Goal: Information Seeking & Learning: Check status

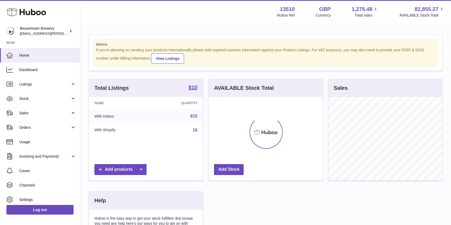
scroll to position [83, 115]
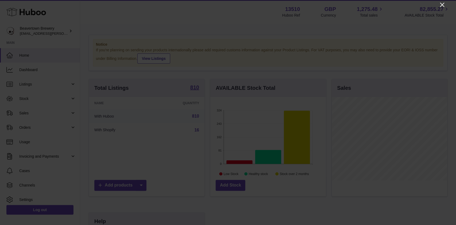
click at [442, 6] on icon "Close" at bounding box center [442, 5] width 6 height 6
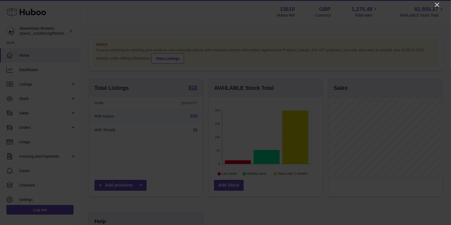
scroll to position [267183, 267152]
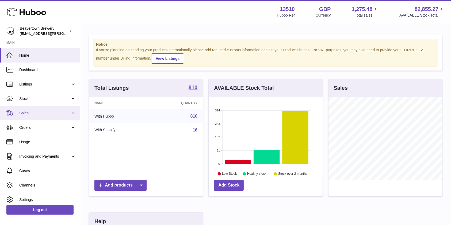
click at [36, 114] on span "Sales" at bounding box center [44, 113] width 51 height 5
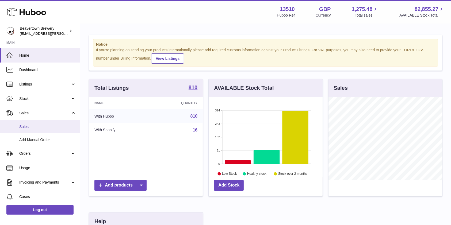
click at [34, 129] on span "Sales" at bounding box center [47, 126] width 57 height 5
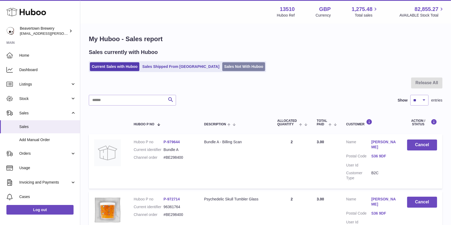
click at [222, 69] on link "Sales Not With Huboo" at bounding box center [243, 66] width 43 height 9
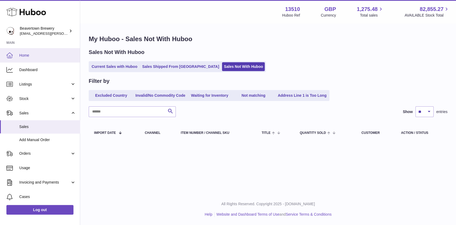
click at [37, 50] on link "Home" at bounding box center [40, 55] width 80 height 14
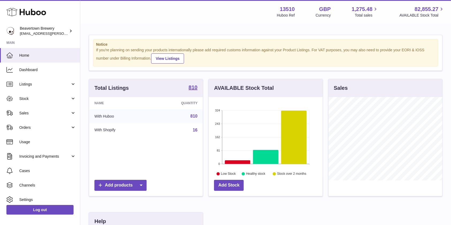
scroll to position [83, 114]
click at [23, 114] on span "Sales" at bounding box center [44, 113] width 51 height 5
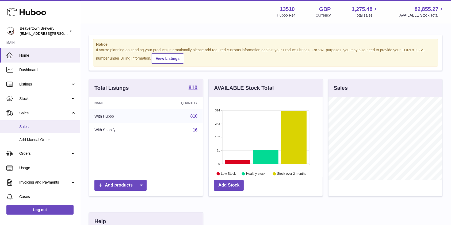
click at [26, 125] on span "Sales" at bounding box center [47, 126] width 57 height 5
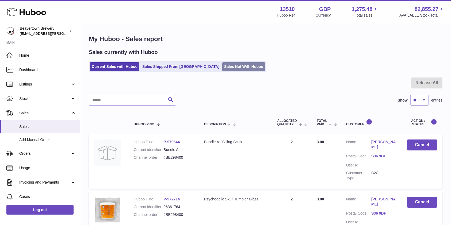
click at [222, 65] on link "Sales Not With Huboo" at bounding box center [243, 66] width 43 height 9
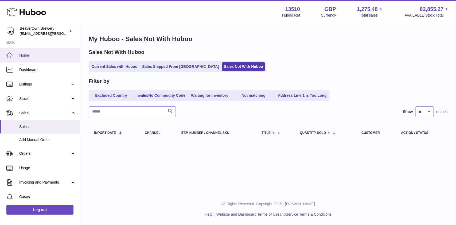
click at [12, 57] on icon at bounding box center [9, 55] width 6 height 6
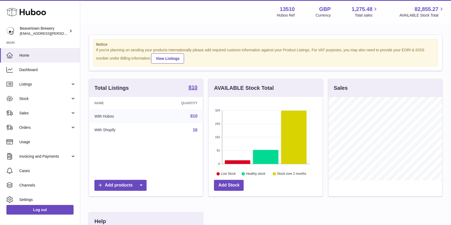
scroll to position [83, 114]
click at [29, 112] on span "Sales" at bounding box center [44, 113] width 51 height 5
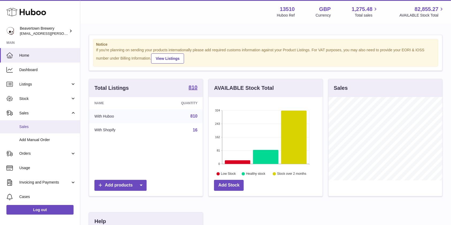
click at [29, 125] on span "Sales" at bounding box center [47, 126] width 57 height 5
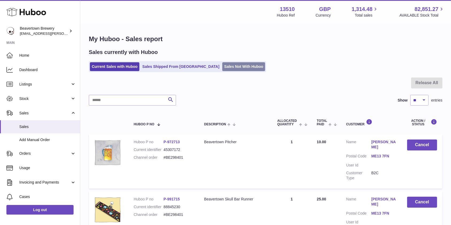
click at [230, 70] on link "Sales Not With Huboo" at bounding box center [243, 66] width 43 height 9
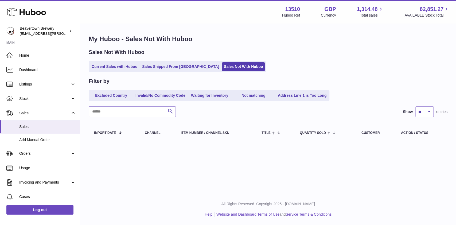
click at [127, 71] on ul "Current Sales with Huboo Sales Shipped From [GEOGRAPHIC_DATA] Sales Not With Hu…" at bounding box center [177, 66] width 177 height 11
click at [117, 69] on link "Current Sales with Huboo" at bounding box center [114, 66] width 49 height 9
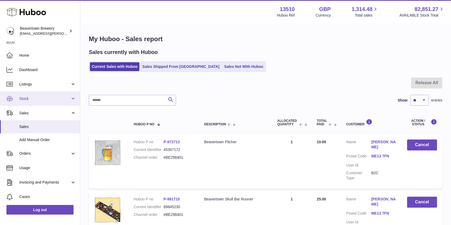
click at [40, 101] on span "Stock" at bounding box center [44, 98] width 51 height 5
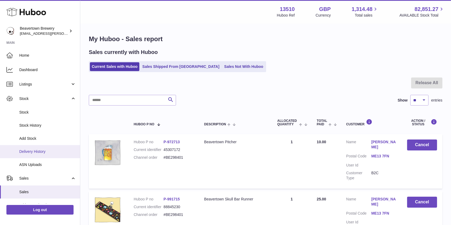
click at [36, 155] on link "Delivery History" at bounding box center [40, 151] width 80 height 13
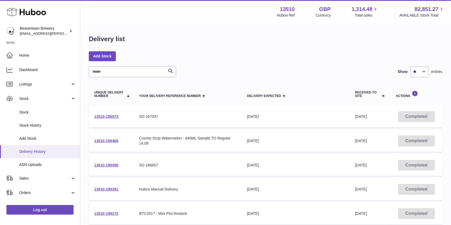
click at [38, 155] on link "Delivery History" at bounding box center [40, 151] width 80 height 13
click at [36, 55] on span "Home" at bounding box center [47, 55] width 57 height 5
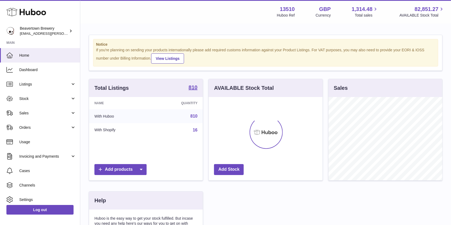
scroll to position [83, 114]
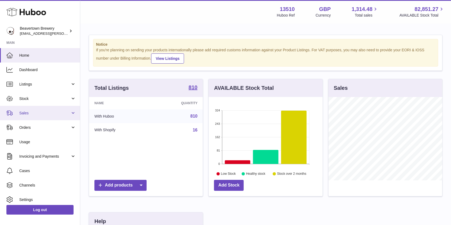
click at [44, 113] on span "Sales" at bounding box center [44, 113] width 51 height 5
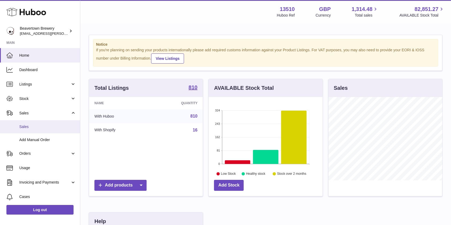
click at [32, 130] on link "Sales" at bounding box center [40, 126] width 80 height 13
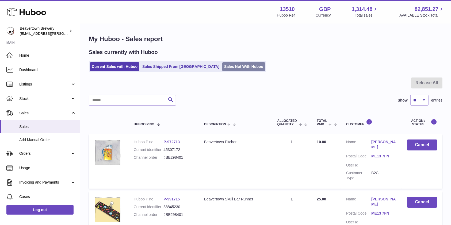
click at [222, 63] on link "Sales Not With Huboo" at bounding box center [243, 66] width 43 height 9
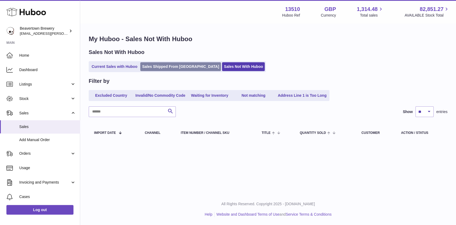
click at [181, 65] on link "Sales Shipped From [GEOGRAPHIC_DATA]" at bounding box center [180, 66] width 81 height 9
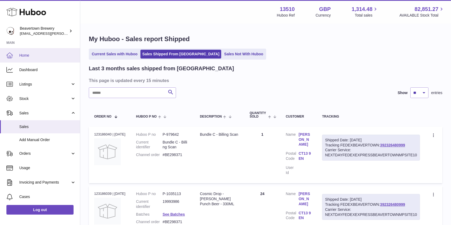
click at [48, 52] on link "Home" at bounding box center [40, 55] width 80 height 14
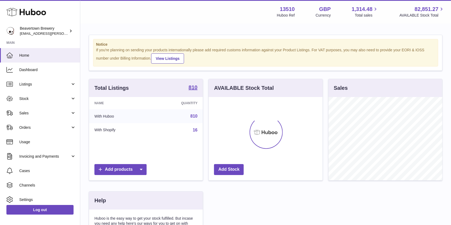
scroll to position [83, 114]
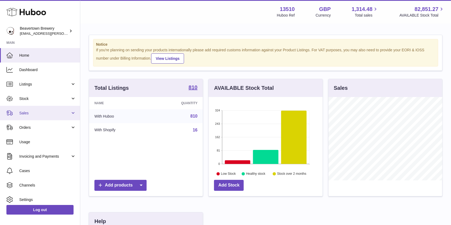
click at [40, 116] on link "Sales" at bounding box center [40, 113] width 80 height 14
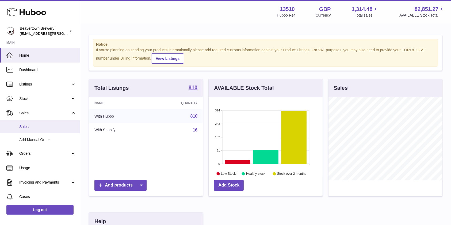
click at [23, 128] on span "Sales" at bounding box center [47, 126] width 57 height 5
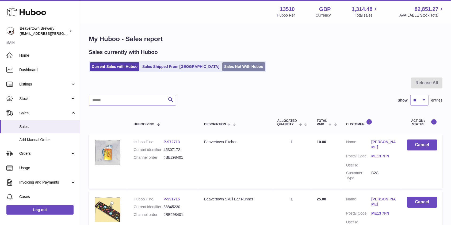
click at [229, 65] on link "Sales Not With Huboo" at bounding box center [243, 66] width 43 height 9
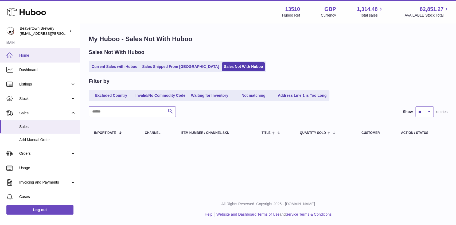
click at [58, 60] on link "Home" at bounding box center [40, 55] width 80 height 14
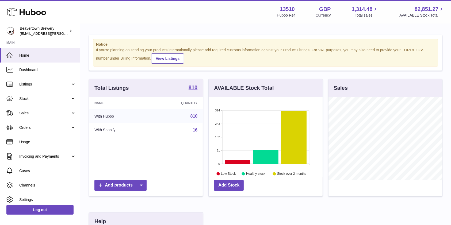
scroll to position [83, 114]
click at [46, 114] on span "Sales" at bounding box center [44, 113] width 51 height 5
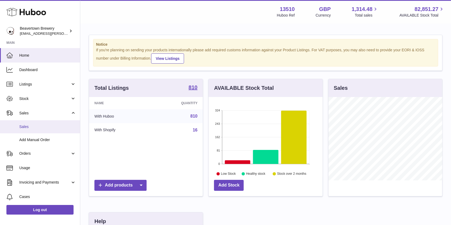
click at [34, 129] on span "Sales" at bounding box center [47, 126] width 57 height 5
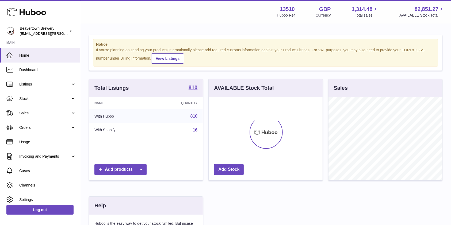
scroll to position [83, 114]
click at [37, 101] on span "Stock" at bounding box center [44, 98] width 51 height 5
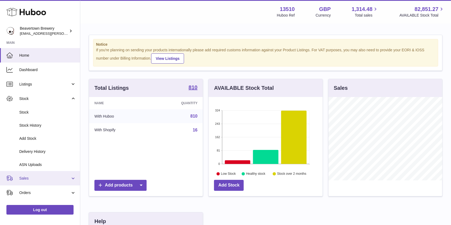
click at [28, 177] on span "Sales" at bounding box center [44, 178] width 51 height 5
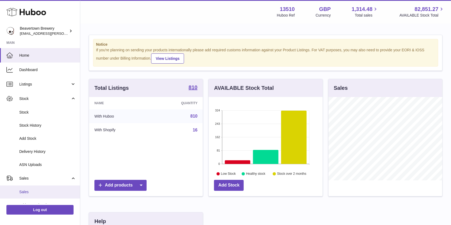
click at [24, 193] on span "Sales" at bounding box center [47, 191] width 57 height 5
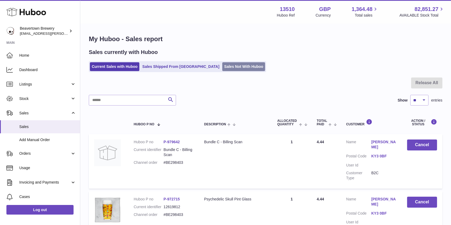
click at [222, 66] on link "Sales Not With Huboo" at bounding box center [243, 66] width 43 height 9
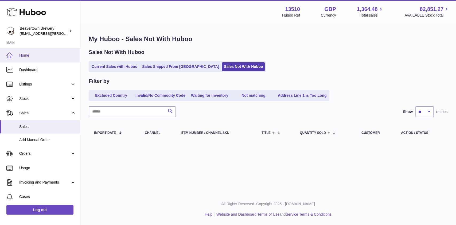
click at [24, 54] on span "Home" at bounding box center [47, 55] width 57 height 5
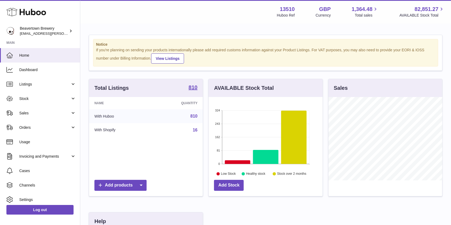
scroll to position [83, 114]
click at [42, 73] on link "Dashboard" at bounding box center [40, 70] width 80 height 14
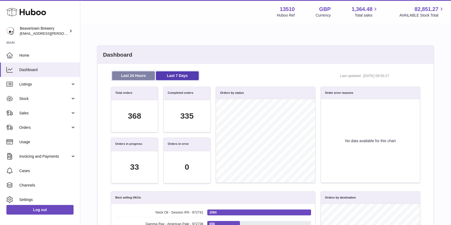
click at [123, 78] on link "Last 24 Hours" at bounding box center [133, 75] width 43 height 9
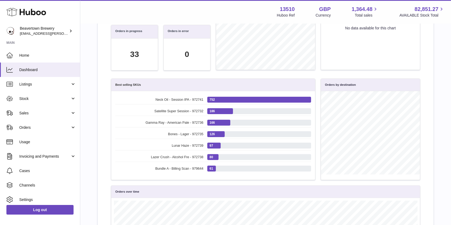
scroll to position [61, 303]
click at [442, 186] on div "Dashboard Last 24 Hours Last 7 Days Last updated: 21/08/2025, 09:55:48 Total or…" at bounding box center [265, 111] width 353 height 378
click at [44, 110] on link "Sales" at bounding box center [40, 113] width 80 height 14
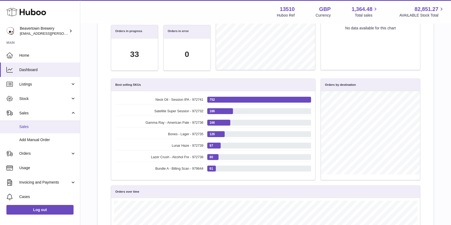
click at [34, 126] on span "Sales" at bounding box center [47, 126] width 57 height 5
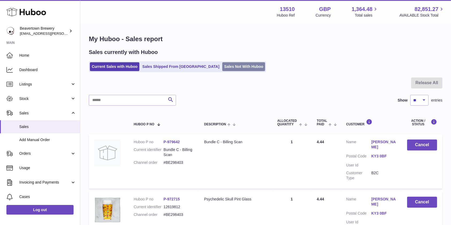
click at [225, 66] on link "Sales Not With Huboo" at bounding box center [243, 66] width 43 height 9
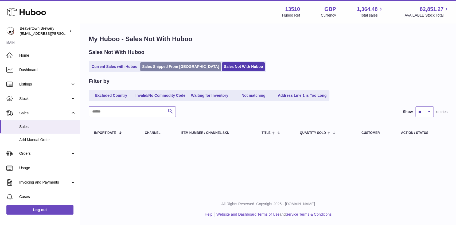
click at [171, 63] on link "Sales Shipped From [GEOGRAPHIC_DATA]" at bounding box center [180, 66] width 81 height 9
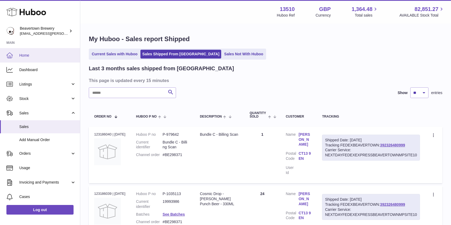
click at [45, 52] on link "Home" at bounding box center [40, 55] width 80 height 14
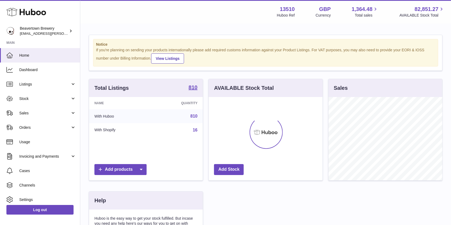
scroll to position [83, 114]
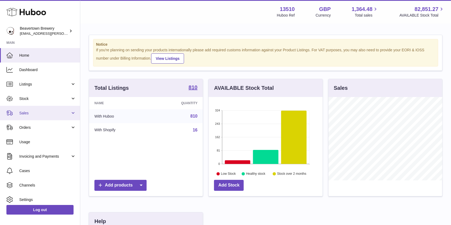
click at [26, 108] on link "Sales" at bounding box center [40, 113] width 80 height 14
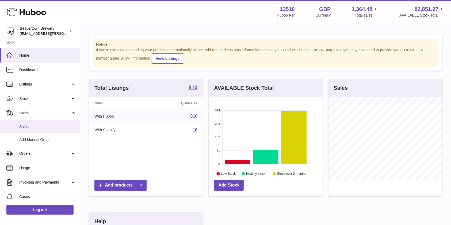
click at [29, 129] on link "Sales" at bounding box center [40, 126] width 80 height 13
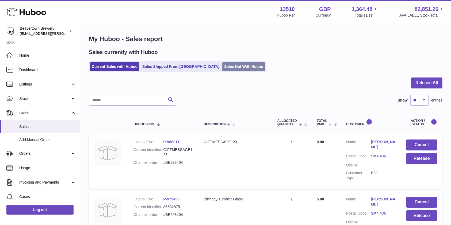
click at [222, 64] on link "Sales Not With Huboo" at bounding box center [243, 66] width 43 height 9
